Goal: Check status: Check status

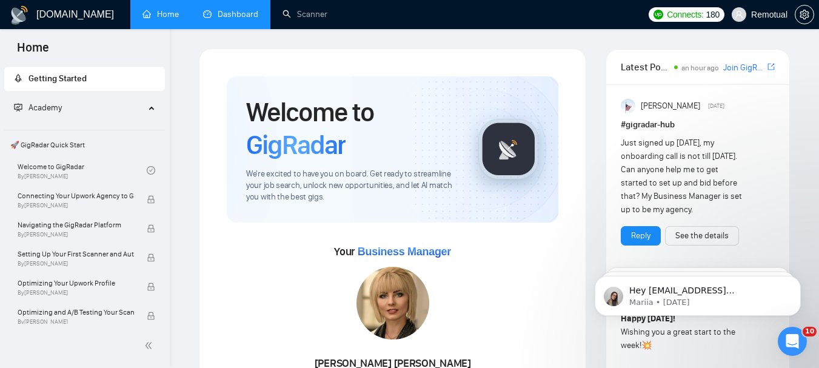
click at [242, 12] on link "Dashboard" at bounding box center [230, 14] width 55 height 10
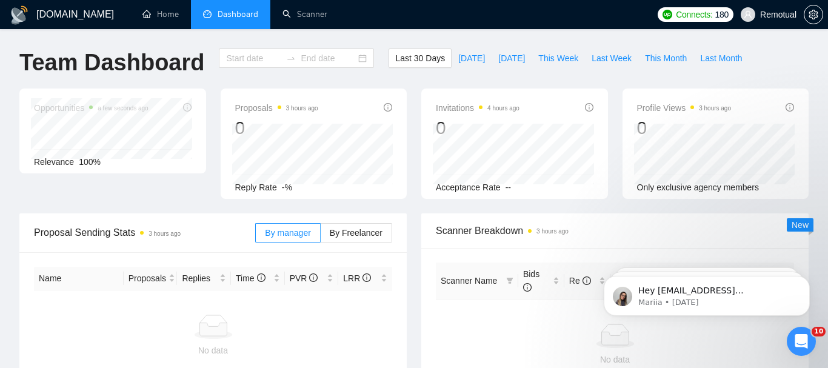
type input "[DATE]"
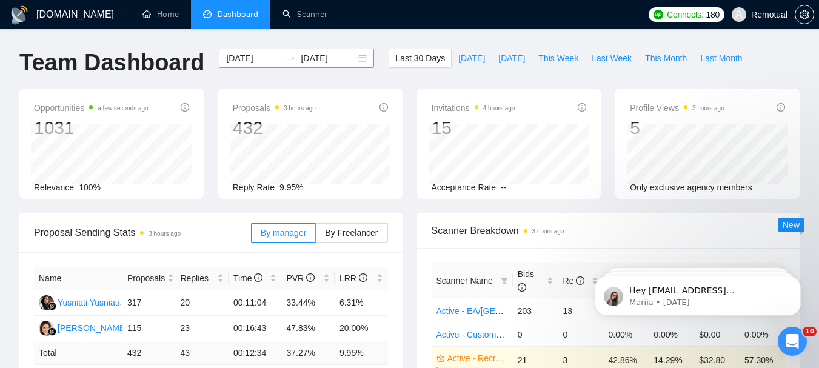
click at [354, 58] on div "[DATE] [DATE]" at bounding box center [296, 57] width 155 height 19
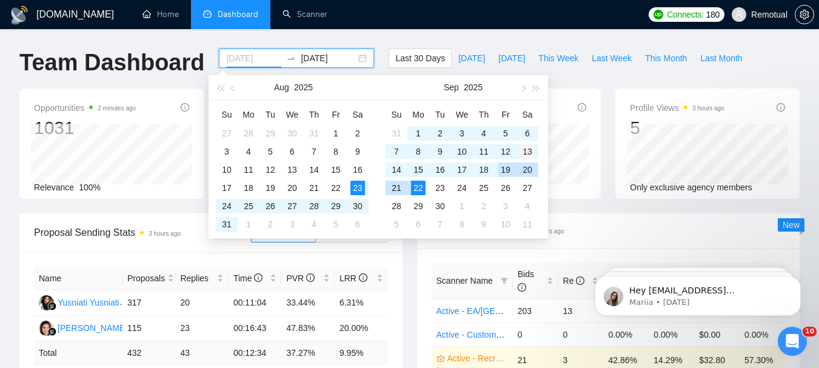
type input "[DATE]"
click at [528, 156] on div "13" at bounding box center [527, 151] width 15 height 15
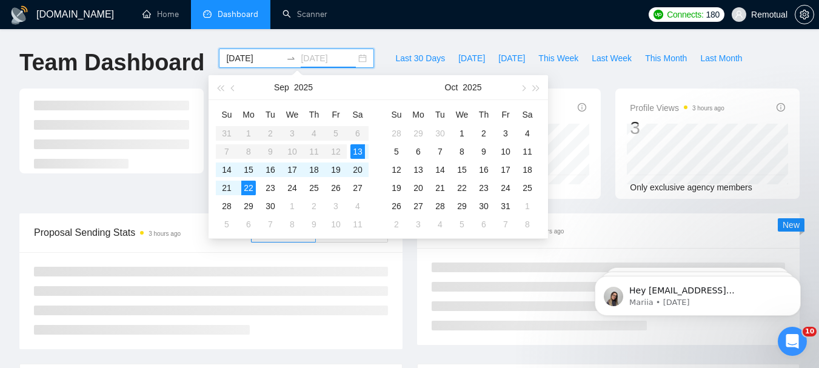
type input "[DATE]"
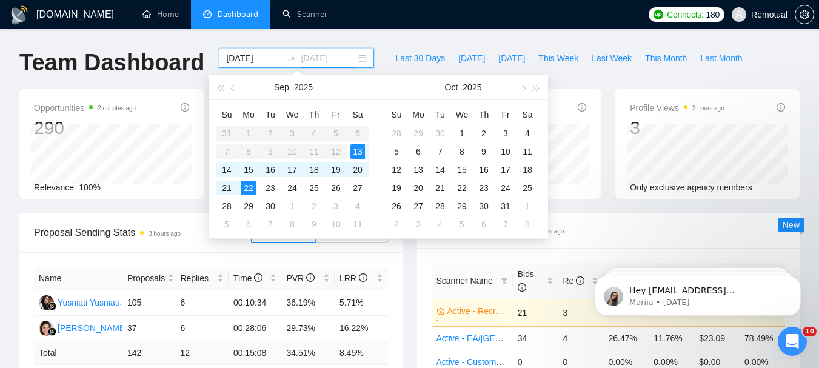
click at [359, 151] on div "13" at bounding box center [357, 151] width 15 height 15
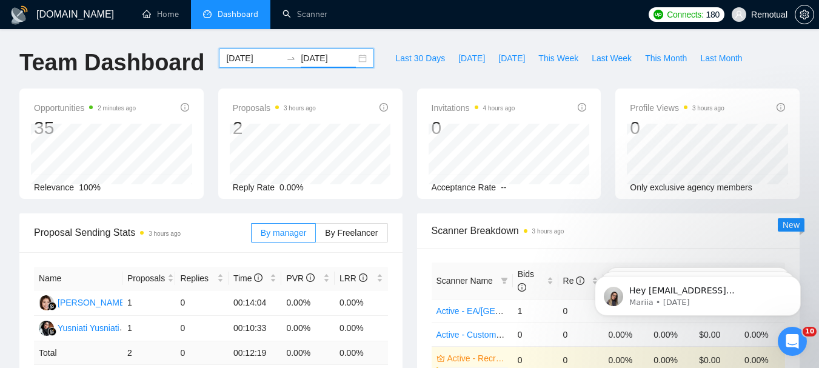
click at [357, 56] on div "[DATE] [DATE]" at bounding box center [296, 57] width 155 height 19
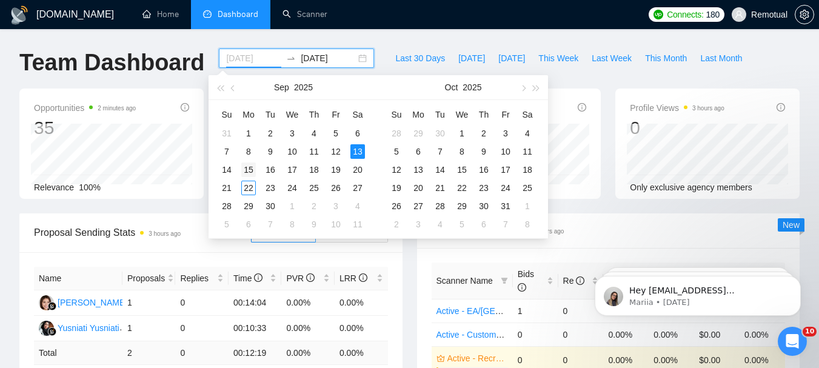
type input "[DATE]"
click at [247, 171] on div "15" at bounding box center [248, 169] width 15 height 15
type input "[DATE]"
click at [227, 189] on div "21" at bounding box center [226, 188] width 15 height 15
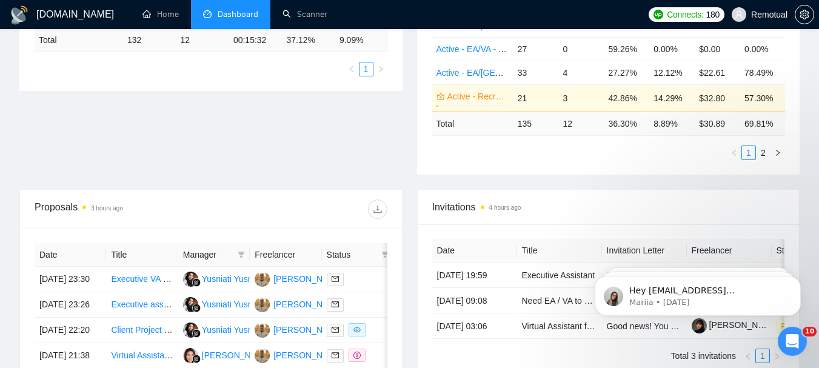
scroll to position [364, 0]
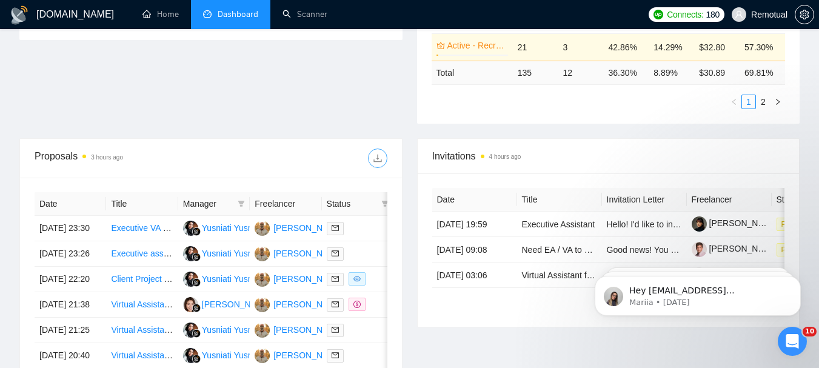
click at [380, 159] on icon "download" at bounding box center [378, 158] width 10 height 10
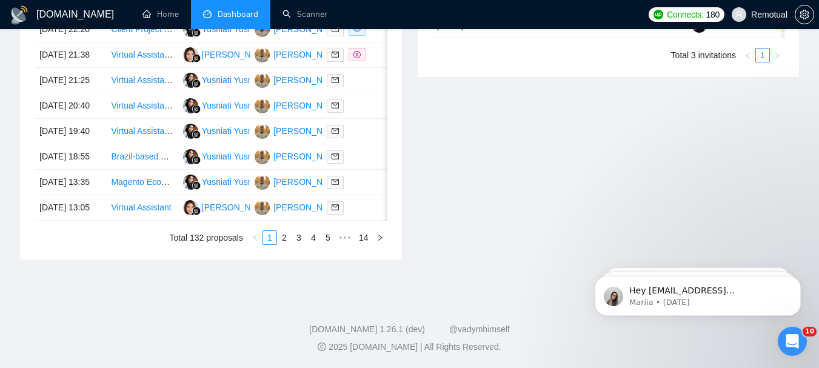
scroll to position [737, 0]
